Goal: Task Accomplishment & Management: Complete application form

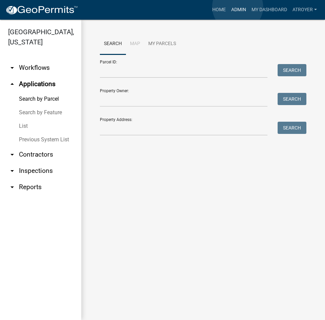
click at [238, 7] on link "Admin" at bounding box center [239, 9] width 20 height 13
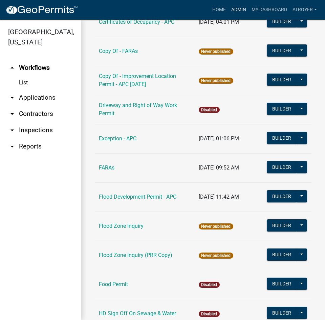
scroll to position [813, 0]
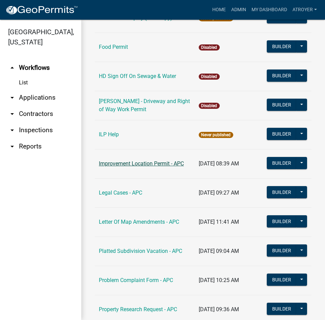
click at [120, 160] on link "Improvement Location Permit - APC" at bounding box center [141, 163] width 85 height 6
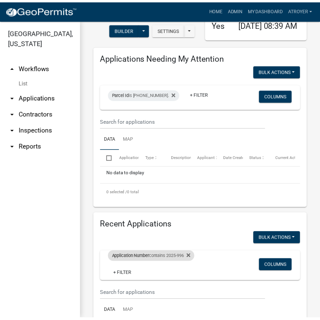
scroll to position [169, 0]
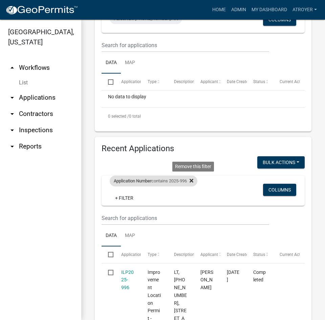
click at [193, 183] on icon at bounding box center [192, 180] width 4 height 5
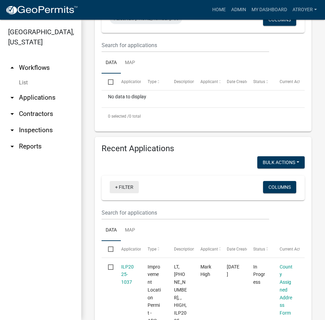
click at [122, 193] on link "+ Filter" at bounding box center [124, 187] width 29 height 12
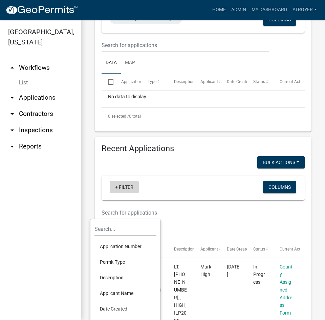
scroll to position [179, 0]
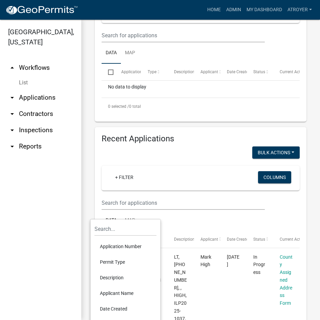
click at [128, 244] on li "Application Number" at bounding box center [126, 247] width 62 height 16
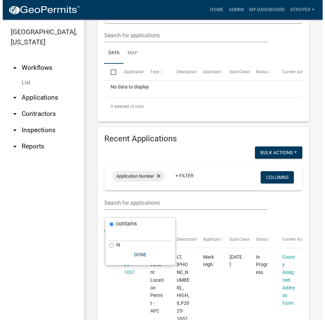
scroll to position [169, 0]
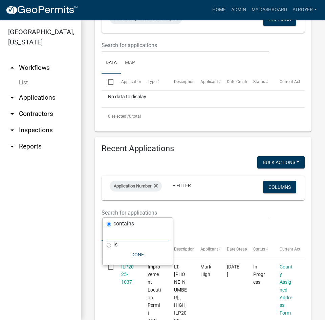
click at [127, 240] on input "text" at bounding box center [138, 234] width 62 height 14
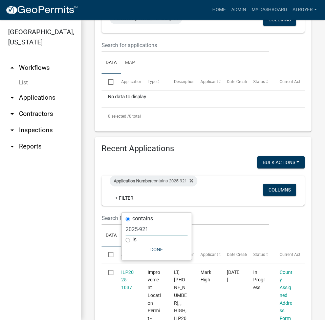
type input "2025-921"
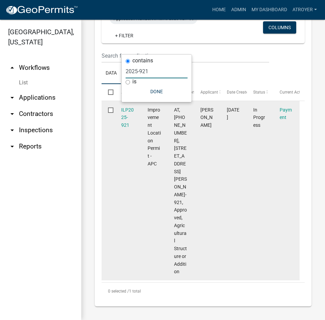
scroll to position [339, 0]
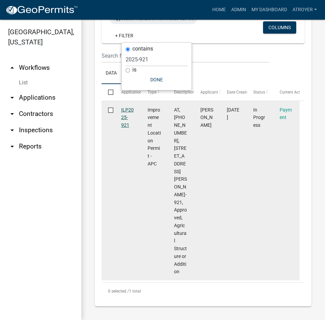
click at [123, 125] on link "ILP2025-921" at bounding box center [127, 117] width 13 height 21
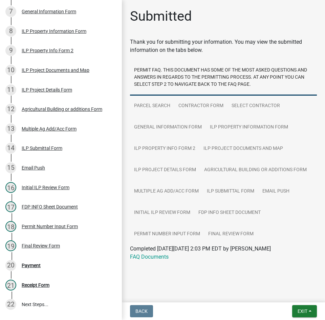
scroll to position [237, 0]
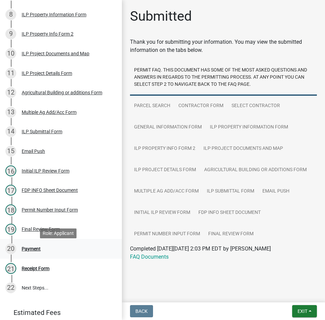
click at [26, 251] on div "Payment" at bounding box center [31, 248] width 19 height 5
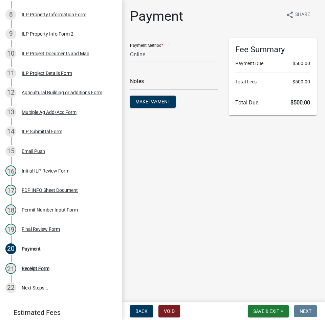
click at [151, 54] on select "Credit Card POS Check Cash Online" at bounding box center [174, 54] width 88 height 14
select select "1: 0"
click at [130, 47] on select "Credit Card POS Check Cash Online" at bounding box center [174, 54] width 88 height 14
click at [159, 83] on input "text" at bounding box center [174, 83] width 88 height 14
type input "458431"
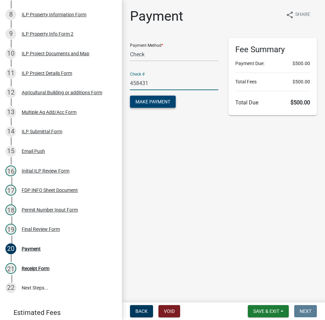
click at [161, 102] on span "Make Payment" at bounding box center [153, 101] width 35 height 5
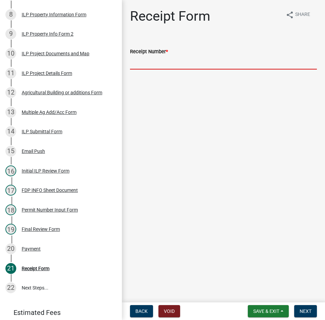
click at [213, 60] on input "Receipt Number *" at bounding box center [223, 63] width 187 height 14
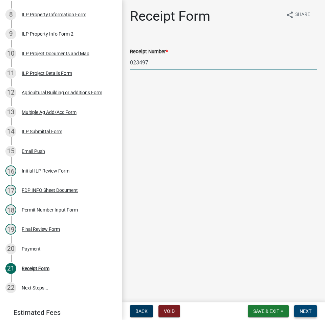
type input "023497"
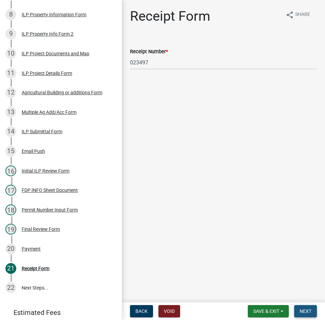
click at [304, 311] on span "Next" at bounding box center [306, 310] width 12 height 5
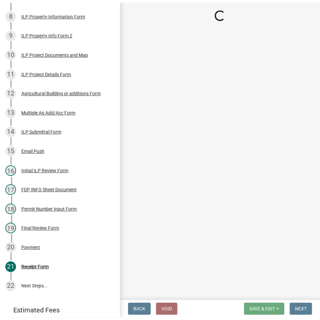
scroll to position [277, 0]
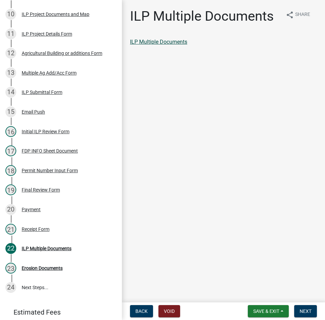
click at [167, 40] on link "ILP Multiple Documents" at bounding box center [158, 42] width 57 height 6
click at [298, 311] on button "Next" at bounding box center [305, 311] width 23 height 12
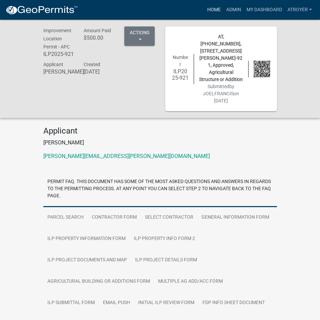
click at [213, 10] on link "Home" at bounding box center [214, 9] width 19 height 13
